Goal: Communication & Community: Answer question/provide support

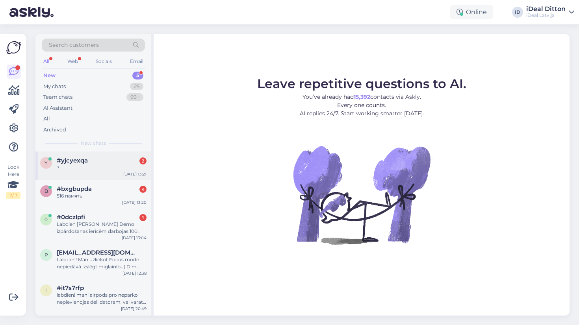
click at [117, 168] on div "?" at bounding box center [102, 167] width 90 height 7
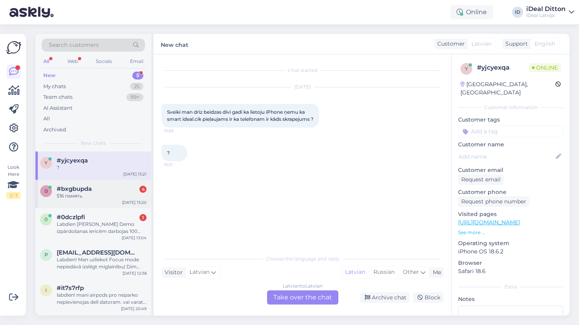
click at [93, 190] on div "#bxgbupda 4" at bounding box center [102, 188] width 90 height 7
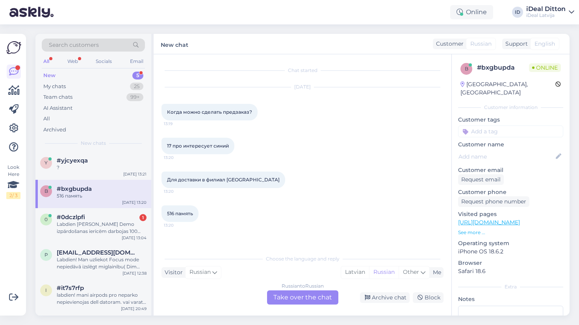
click at [295, 296] on div "Russian to Russian Take over the chat" at bounding box center [302, 298] width 71 height 14
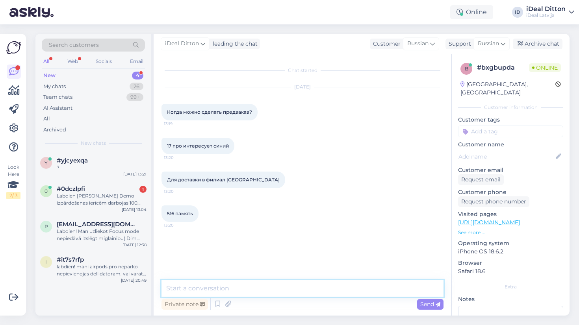
click at [275, 291] on textarea at bounding box center [302, 288] width 282 height 17
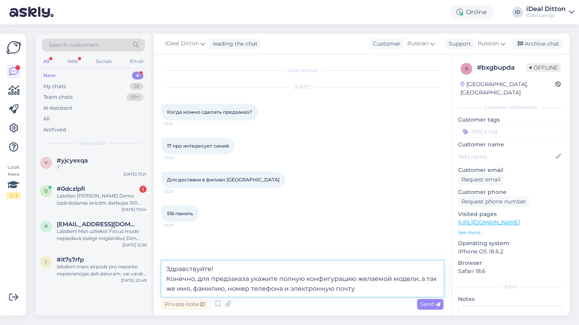
type textarea "Здравствуйте! Конечно, для предзаказа укажите полную конфигурацию желаемой моде…"
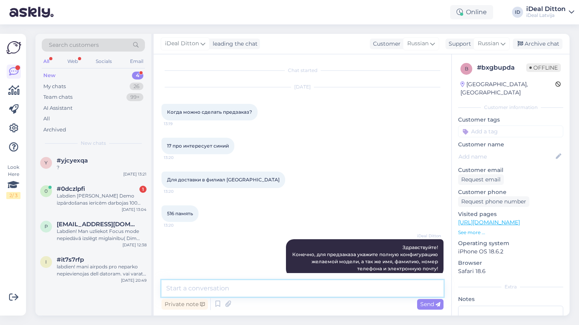
scroll to position [13, 0]
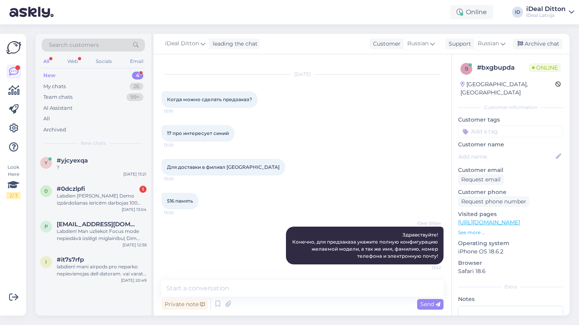
click at [233, 245] on div "iDeal Ditton Здравствуйте! Конечно, для предзаказа укажите полную конфигурацию …" at bounding box center [302, 245] width 282 height 55
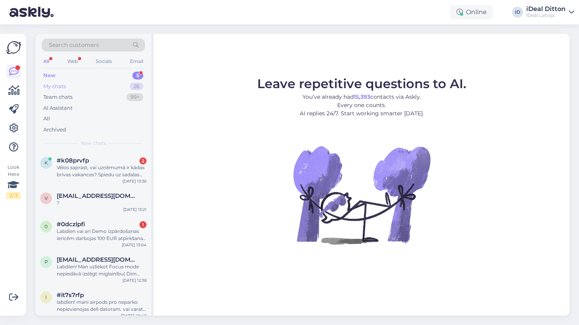
click at [136, 87] on div "26" at bounding box center [137, 87] width 14 height 8
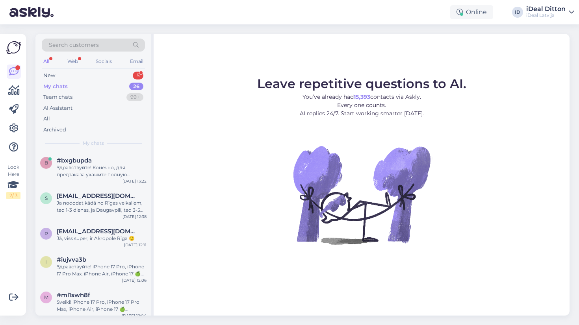
click at [133, 81] on div "My chats 26" at bounding box center [93, 86] width 103 height 11
click at [106, 153] on div "b #bxgbupda Здравствуйте! Конечно, для предзаказа укажите полную конфигурацию ж…" at bounding box center [93, 169] width 116 height 35
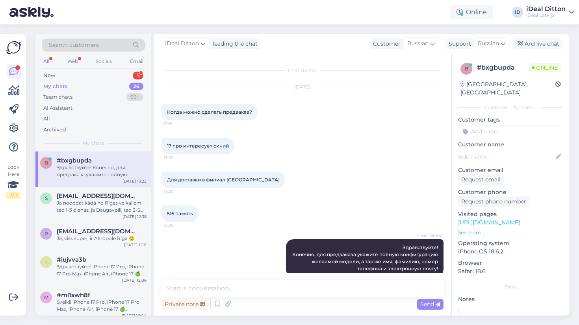
scroll to position [13, 0]
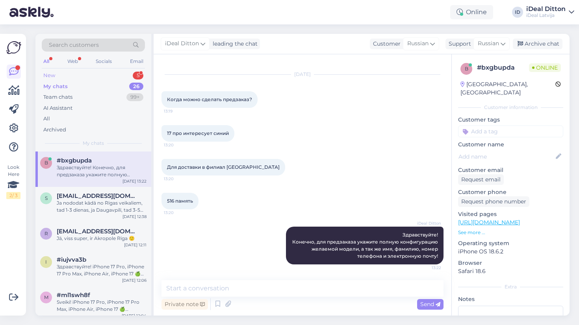
click at [102, 74] on div "New 5" at bounding box center [93, 75] width 103 height 11
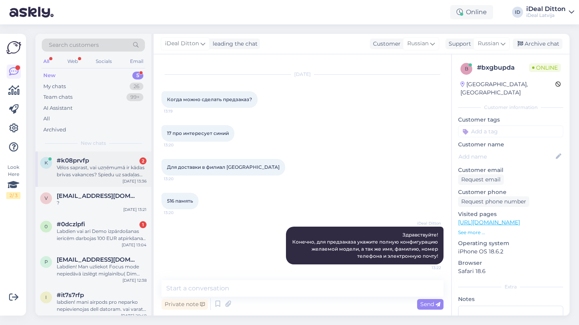
click at [94, 169] on div "Vēlos saprast, vai uzņēmumā ir kādas brīvas vakances? Spiedu uz sadaļas “vakanc…" at bounding box center [102, 171] width 90 height 14
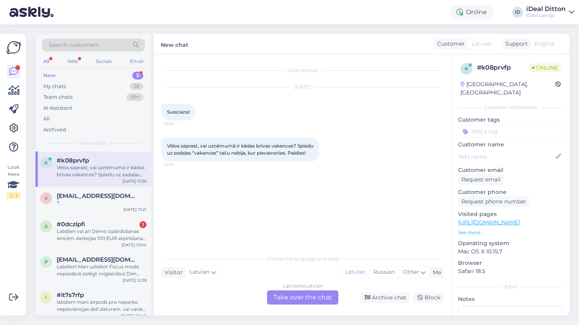
click at [316, 299] on div "Latvian to Latvian Take over the chat" at bounding box center [302, 298] width 71 height 14
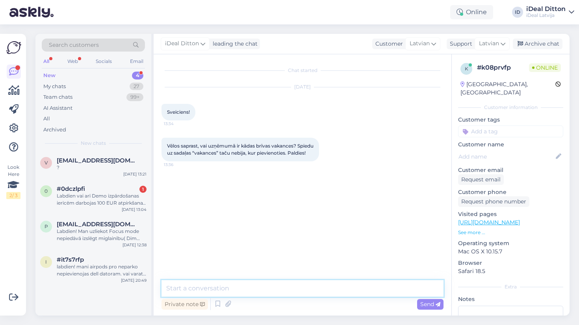
click at [310, 291] on textarea at bounding box center [302, 288] width 282 height 17
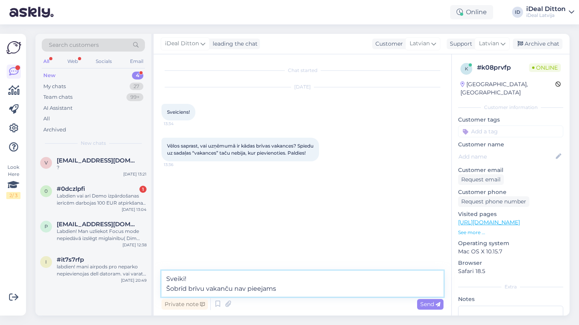
type textarea "Sveiki! Šobrīd brīvu vakanču nav pieejams."
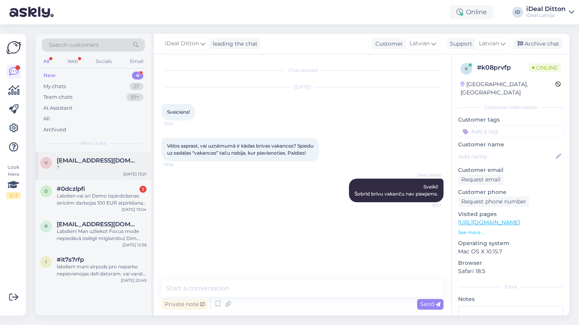
click at [108, 170] on div "v [EMAIL_ADDRESS][DOMAIN_NAME] ? [DATE] 13:21" at bounding box center [93, 166] width 116 height 28
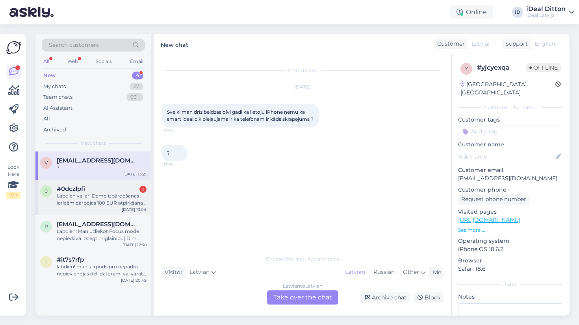
click at [116, 193] on div "Labdien vai arī Demo izpārdošanas ierīcēm darbojas 100 EUR atpirkšana? Piem šai…" at bounding box center [102, 200] width 90 height 14
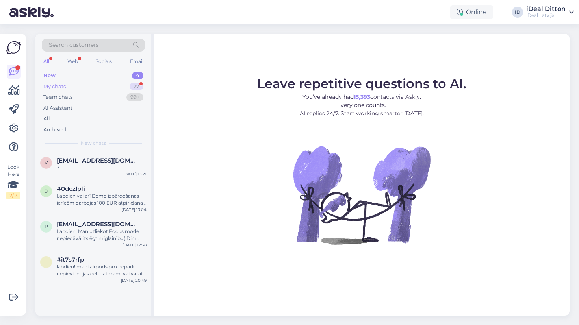
click at [138, 88] on div "27" at bounding box center [137, 87] width 14 height 8
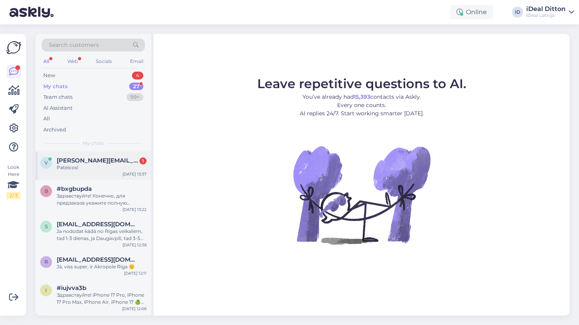
click at [97, 165] on div "Pateicos!" at bounding box center [102, 167] width 90 height 7
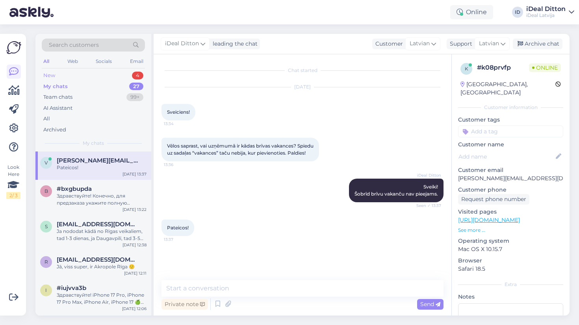
click at [116, 80] on div "New 4" at bounding box center [93, 75] width 103 height 11
